Goal: Task Accomplishment & Management: Complete application form

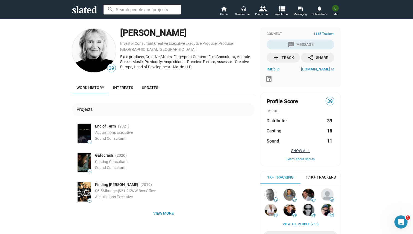
click at [301, 152] on button "Show All" at bounding box center [300, 151] width 68 height 4
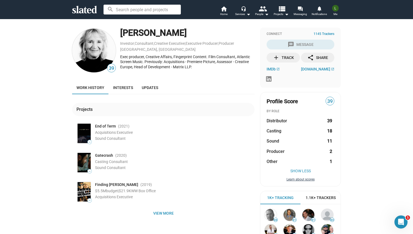
click at [299, 181] on button "Learn about scores" at bounding box center [300, 179] width 68 height 4
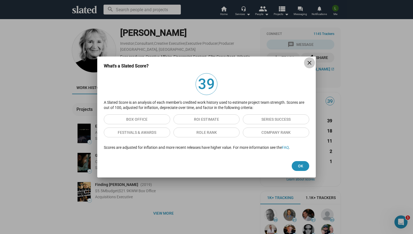
click at [309, 62] on mat-icon "close" at bounding box center [309, 63] width 7 height 7
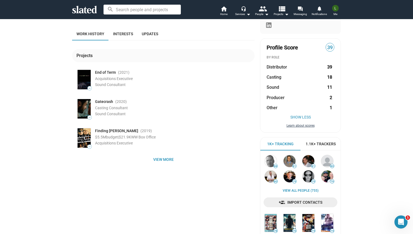
scroll to position [111, 0]
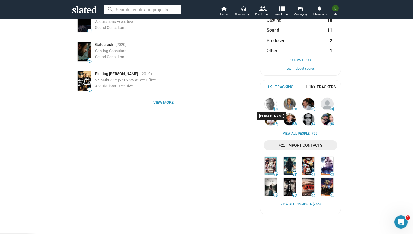
click at [269, 103] on img at bounding box center [271, 104] width 12 height 12
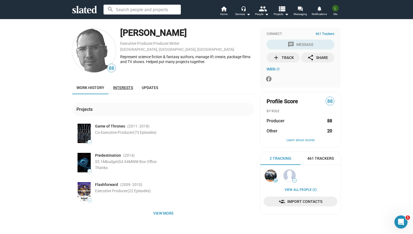
click at [127, 85] on link "Interests" at bounding box center [123, 87] width 29 height 13
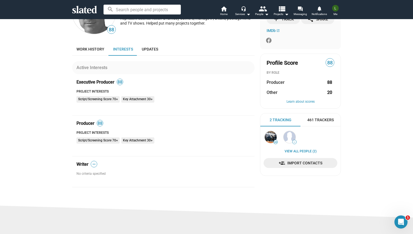
scroll to position [39, 0]
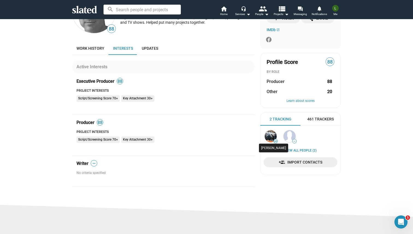
click at [270, 135] on img at bounding box center [271, 136] width 12 height 12
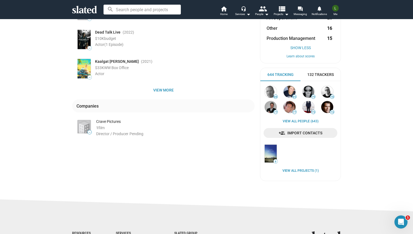
scroll to position [125, 0]
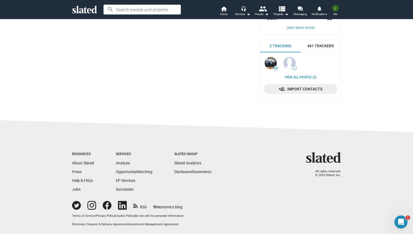
scroll to position [125, 0]
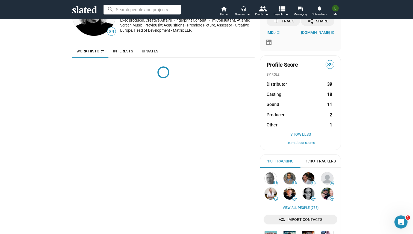
scroll to position [39, 0]
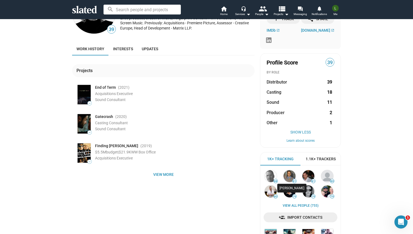
click at [290, 176] on img at bounding box center [289, 176] width 12 height 12
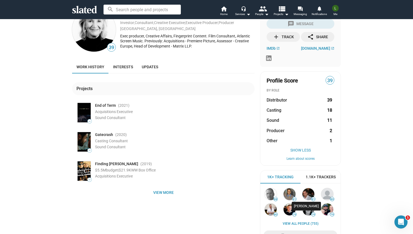
click at [308, 195] on img at bounding box center [308, 194] width 12 height 12
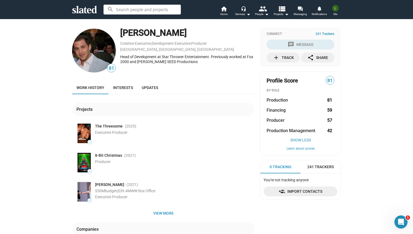
click at [107, 128] on span "The Threesome" at bounding box center [109, 126] width 28 height 5
drag, startPoint x: 201, startPoint y: 33, endPoint x: 119, endPoint y: 33, distance: 82.2
click at [119, 33] on div "81 [PERSON_NAME] Creative Executive , Development Executive , Producer [GEOGRAP…" at bounding box center [163, 51] width 182 height 46
copy div "[PERSON_NAME]"
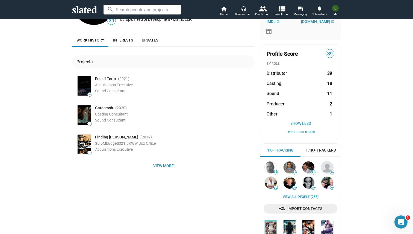
scroll to position [50, 0]
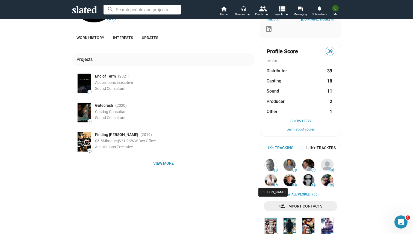
click at [271, 179] on img at bounding box center [271, 180] width 12 height 12
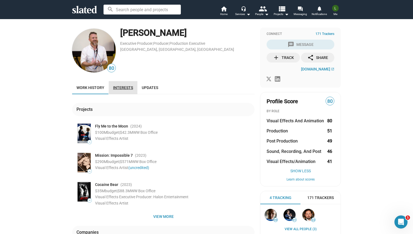
click at [129, 90] on span "Interests" at bounding box center [123, 87] width 20 height 4
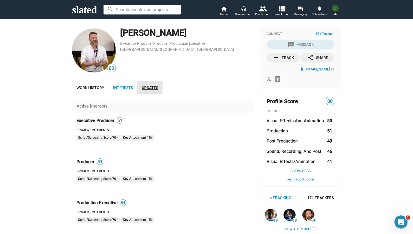
click at [146, 88] on span "Updates" at bounding box center [150, 87] width 16 height 4
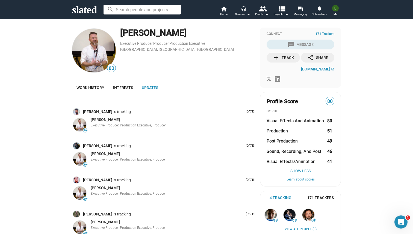
drag, startPoint x: 173, startPoint y: 32, endPoint x: 121, endPoint y: 35, distance: 52.0
click at [121, 35] on div "[PERSON_NAME]" at bounding box center [187, 33] width 134 height 12
copy div "[PERSON_NAME]"
click at [246, 14] on mat-icon "arrow_drop_down" at bounding box center [248, 14] width 7 height 7
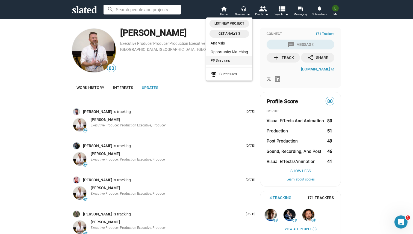
click at [236, 60] on link "EP Services" at bounding box center [229, 60] width 46 height 9
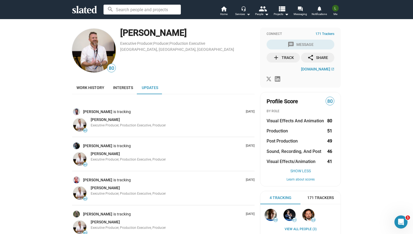
click at [249, 13] on mat-icon "arrow_drop_down" at bounding box center [248, 14] width 7 height 7
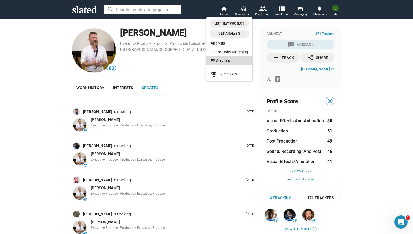
click at [233, 62] on link "EP Services" at bounding box center [229, 60] width 46 height 9
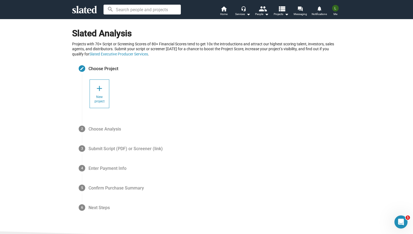
click at [103, 97] on span "New project" at bounding box center [99, 99] width 10 height 9
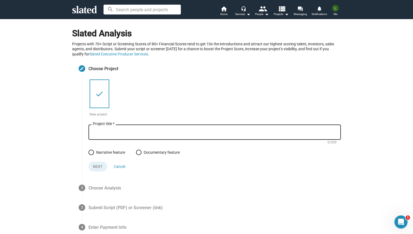
click at [135, 130] on input "Project title *" at bounding box center [215, 132] width 244 height 5
type input "The Three Graces"
click at [91, 150] on span at bounding box center [90, 152] width 5 height 5
click at [91, 150] on input "Narrative feature" at bounding box center [90, 152] width 5 height 5
radio input "true"
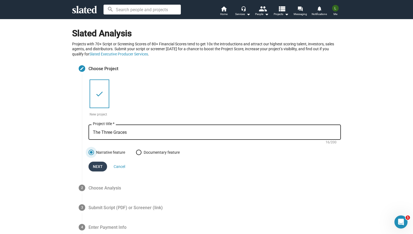
click at [98, 169] on span "Next" at bounding box center [98, 167] width 10 height 10
